Goal: Find specific page/section: Find specific page/section

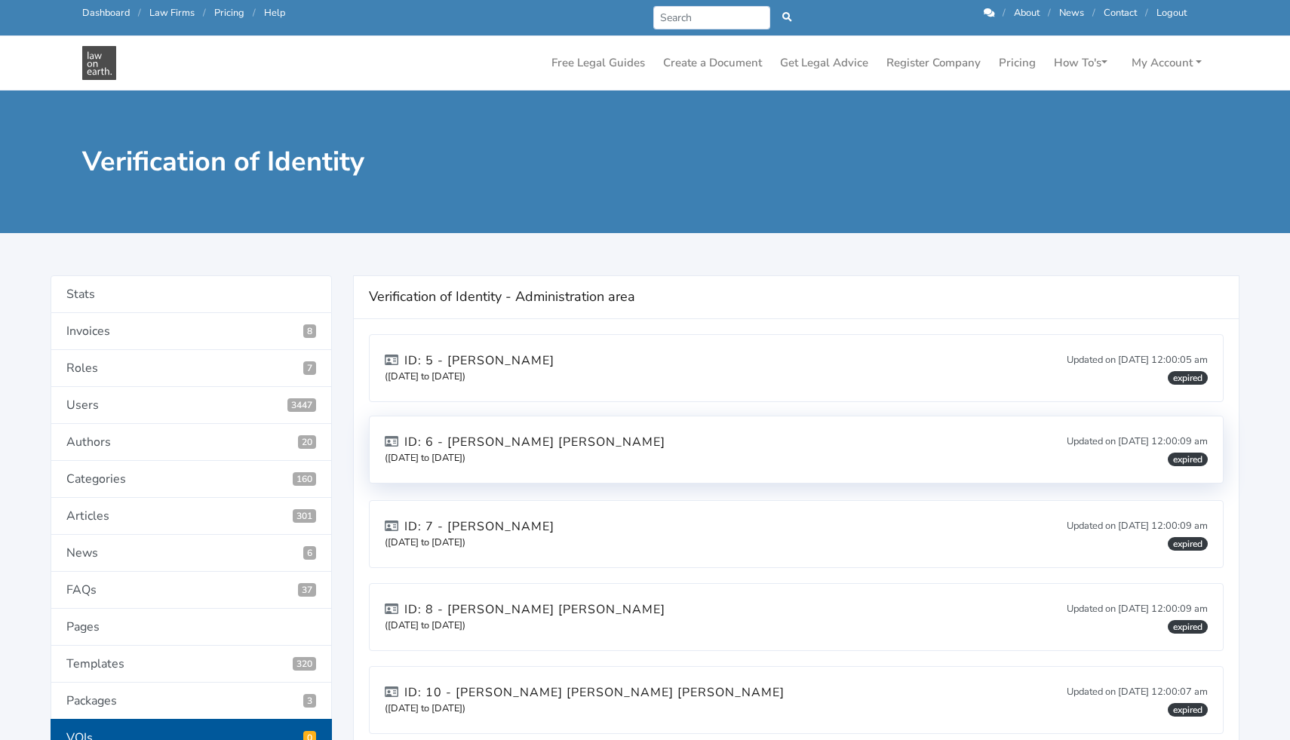
scroll to position [11, 0]
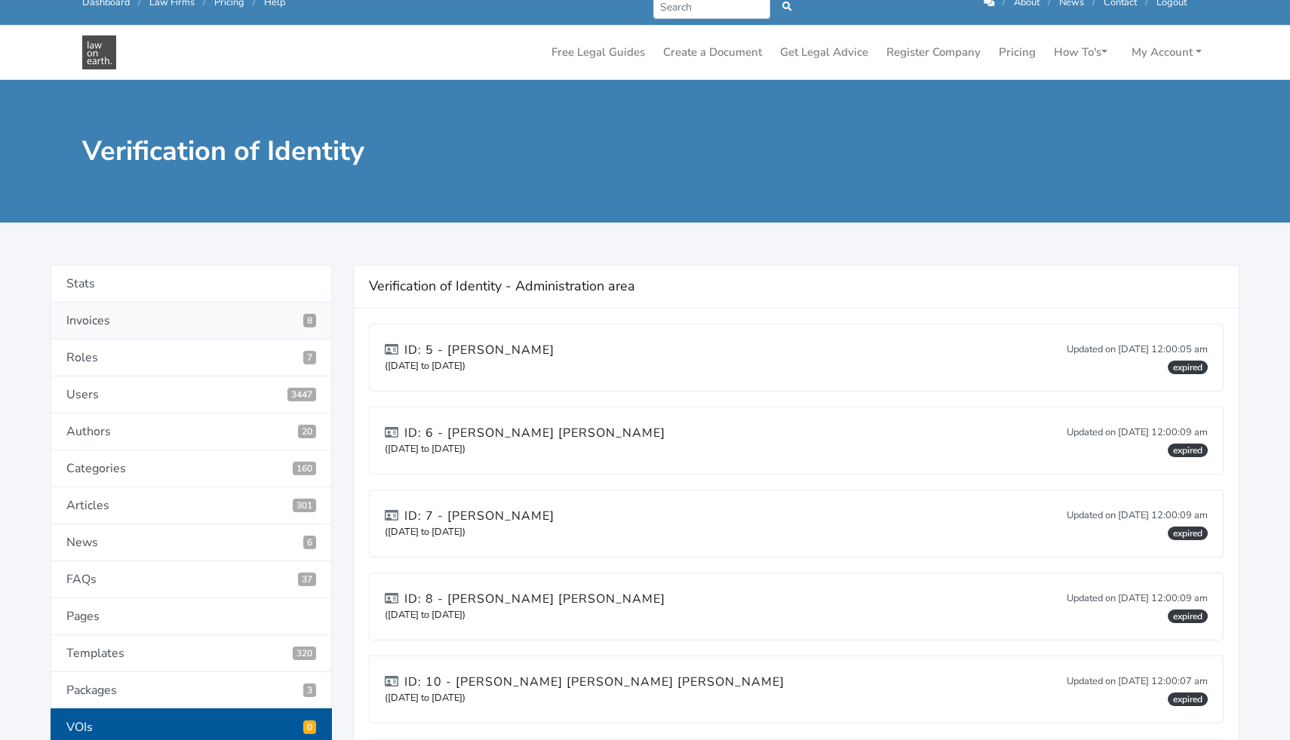
click at [189, 315] on link "Invoices 8" at bounding box center [191, 321] width 281 height 37
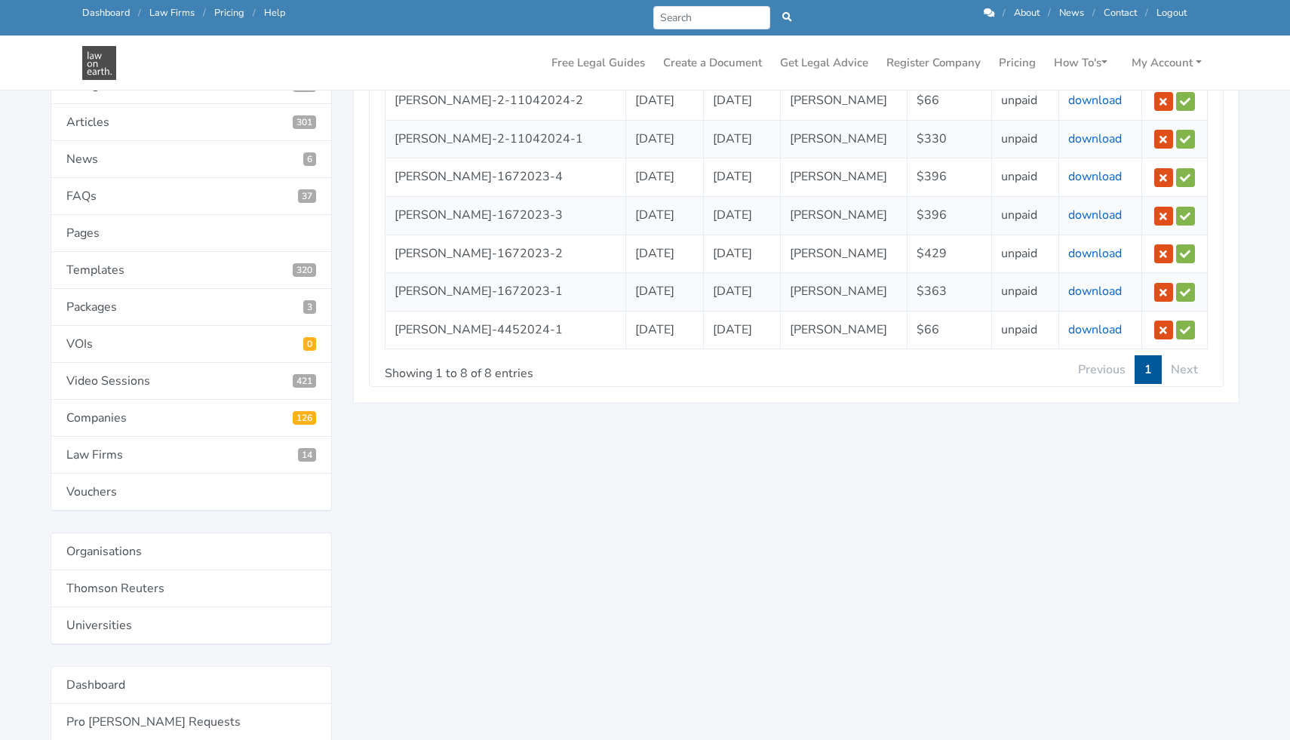
scroll to position [396, 0]
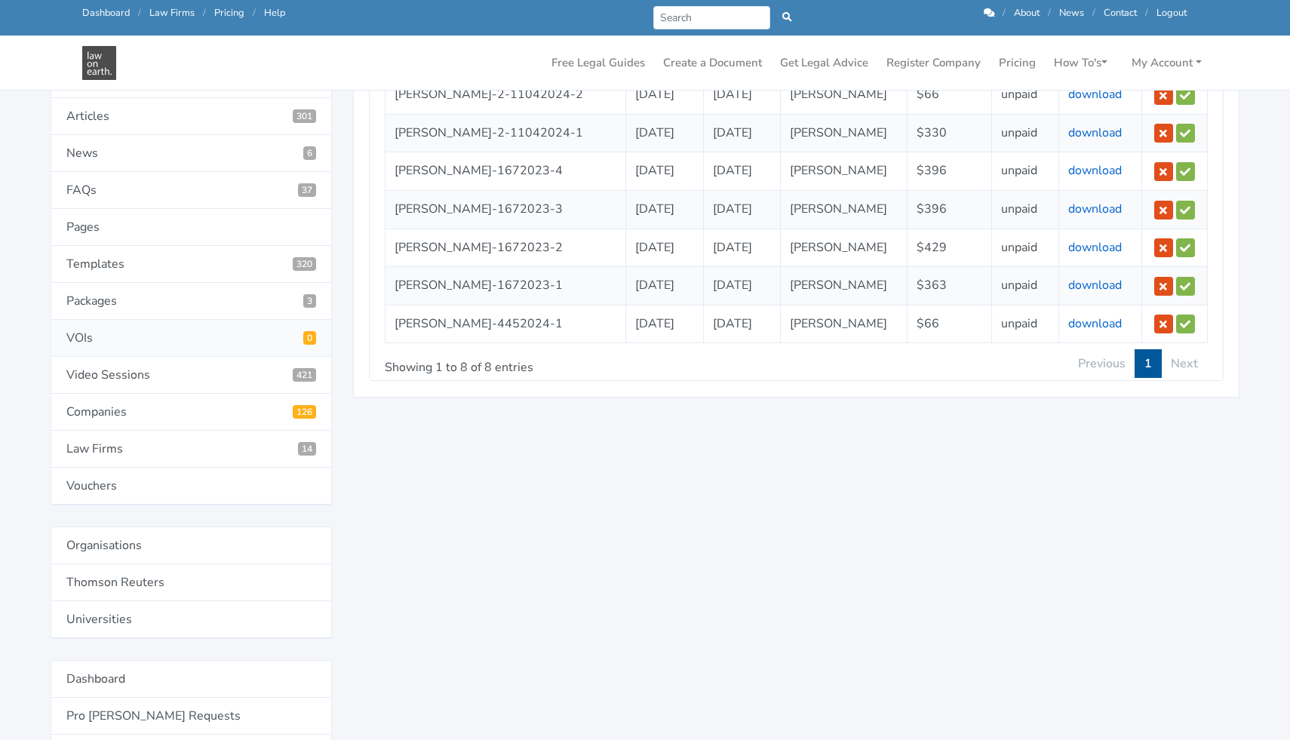
click at [201, 345] on link "VOIs 0" at bounding box center [191, 338] width 281 height 37
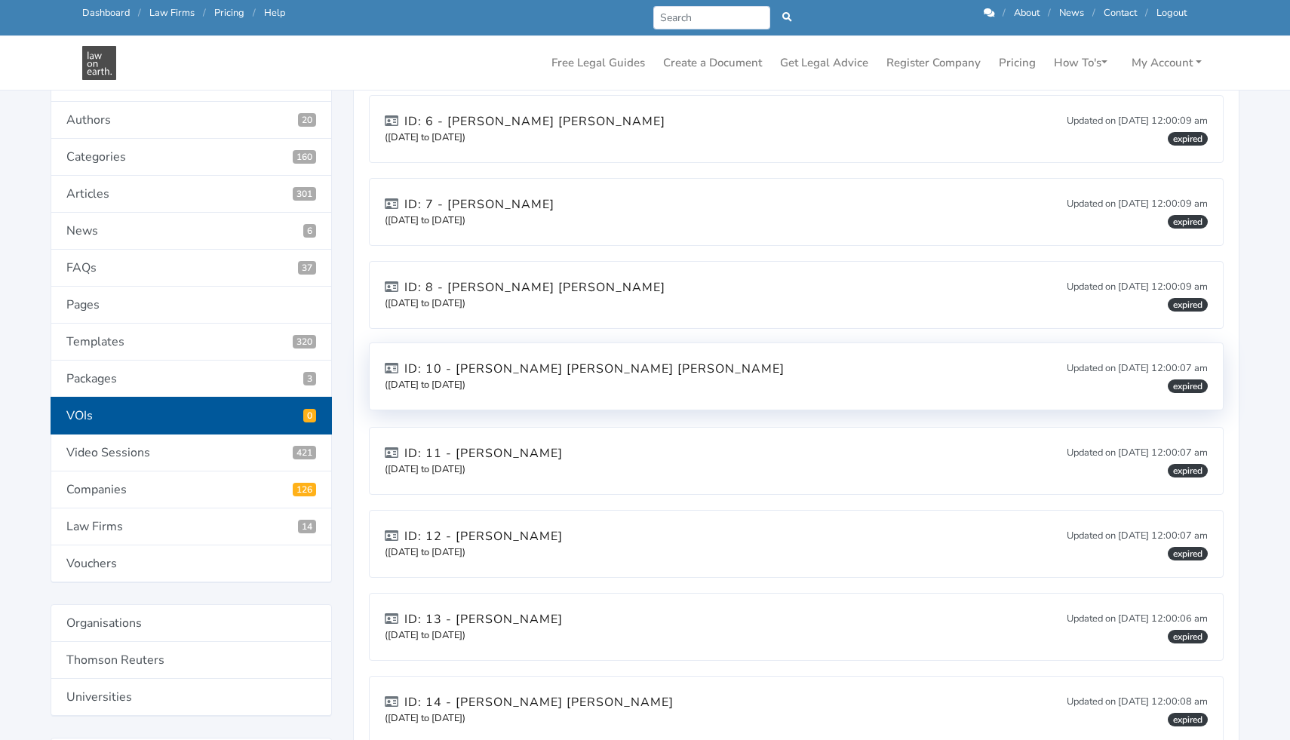
scroll to position [289, 0]
